Goal: Information Seeking & Learning: Learn about a topic

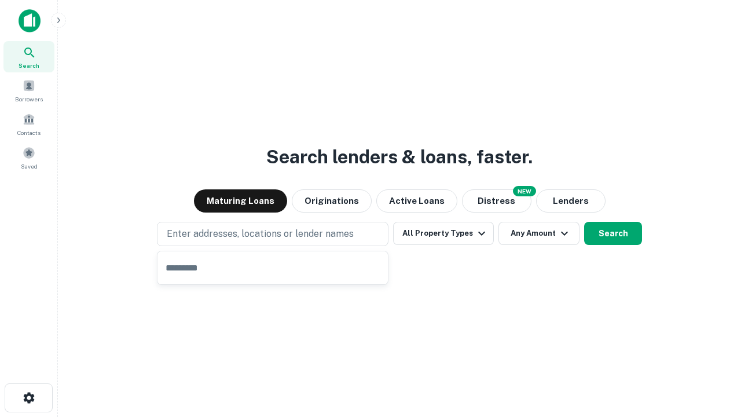
type input "**********"
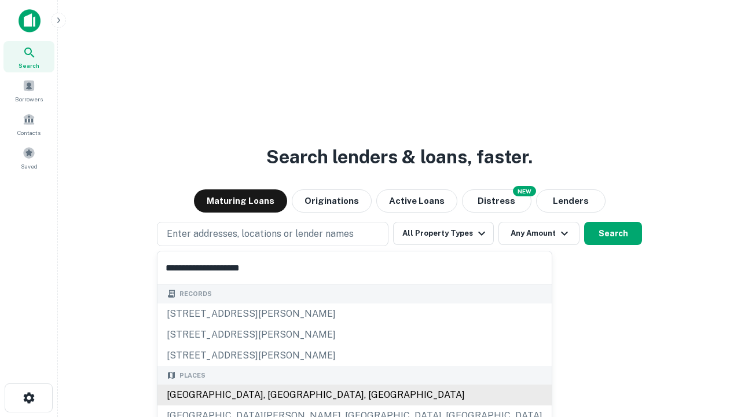
click at [277, 395] on div "[GEOGRAPHIC_DATA], [GEOGRAPHIC_DATA], [GEOGRAPHIC_DATA]" at bounding box center [354, 394] width 394 height 21
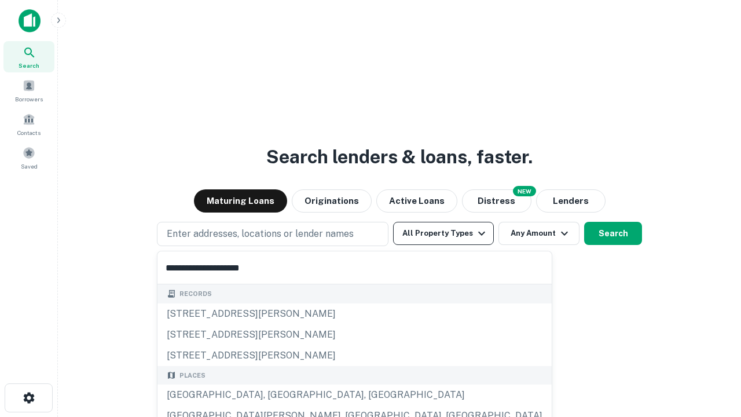
click at [444, 233] on button "All Property Types" at bounding box center [443, 233] width 101 height 23
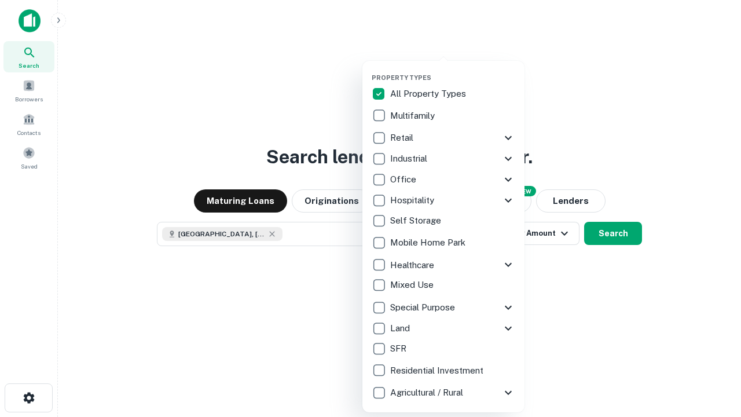
click at [453, 70] on button "button" at bounding box center [453, 70] width 162 height 1
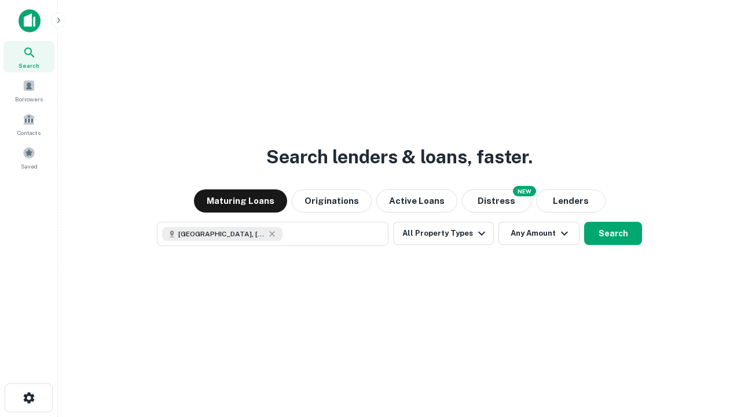
scroll to position [19, 0]
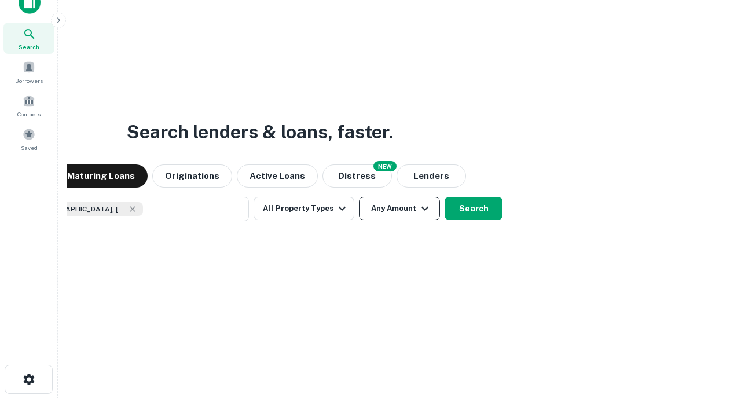
click at [359, 197] on button "Any Amount" at bounding box center [399, 208] width 81 height 23
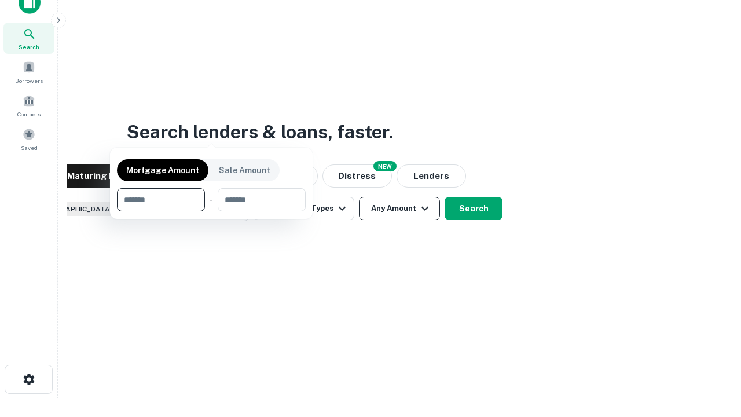
scroll to position [83, 328]
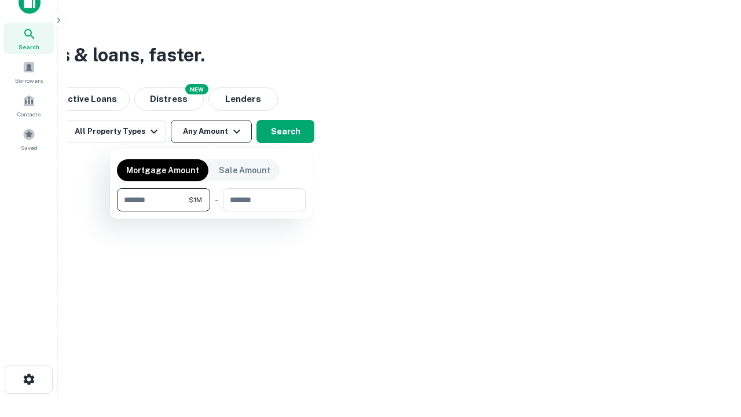
type input "*******"
click at [211, 211] on button "button" at bounding box center [211, 211] width 189 height 1
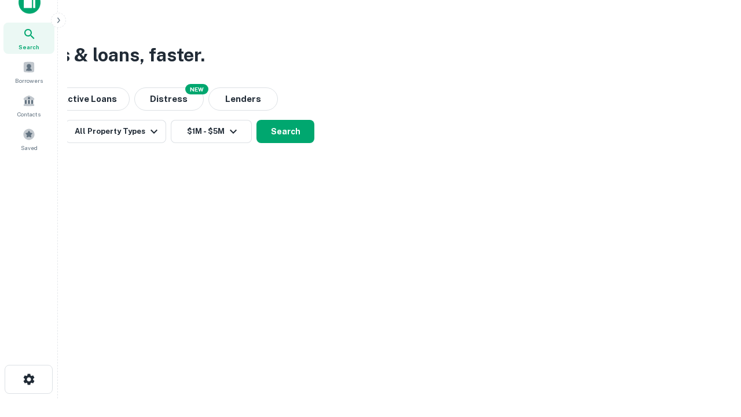
scroll to position [19, 0]
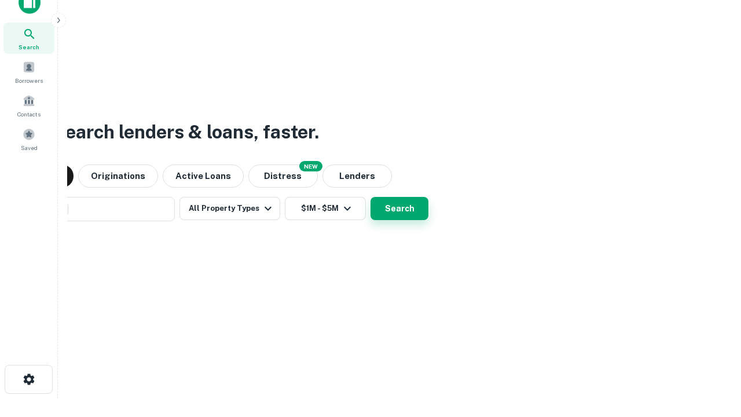
click at [371, 197] on button "Search" at bounding box center [400, 208] width 58 height 23
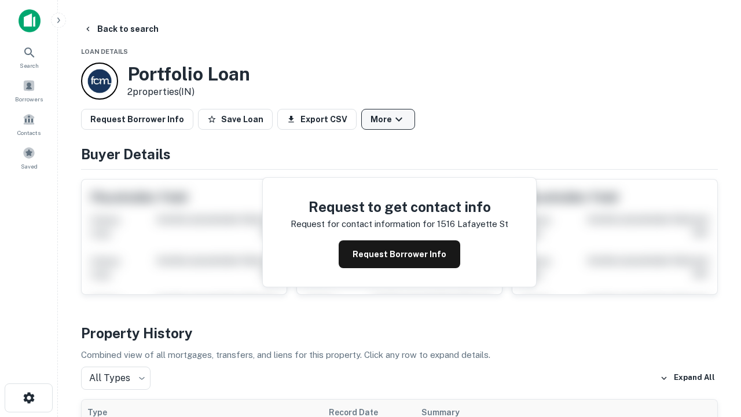
click at [388, 119] on button "More" at bounding box center [388, 119] width 54 height 21
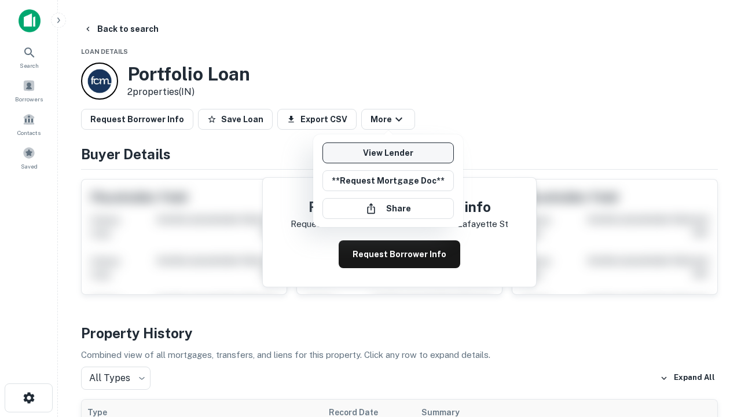
click at [388, 153] on link "View Lender" at bounding box center [387, 152] width 131 height 21
